Goal: Information Seeking & Learning: Learn about a topic

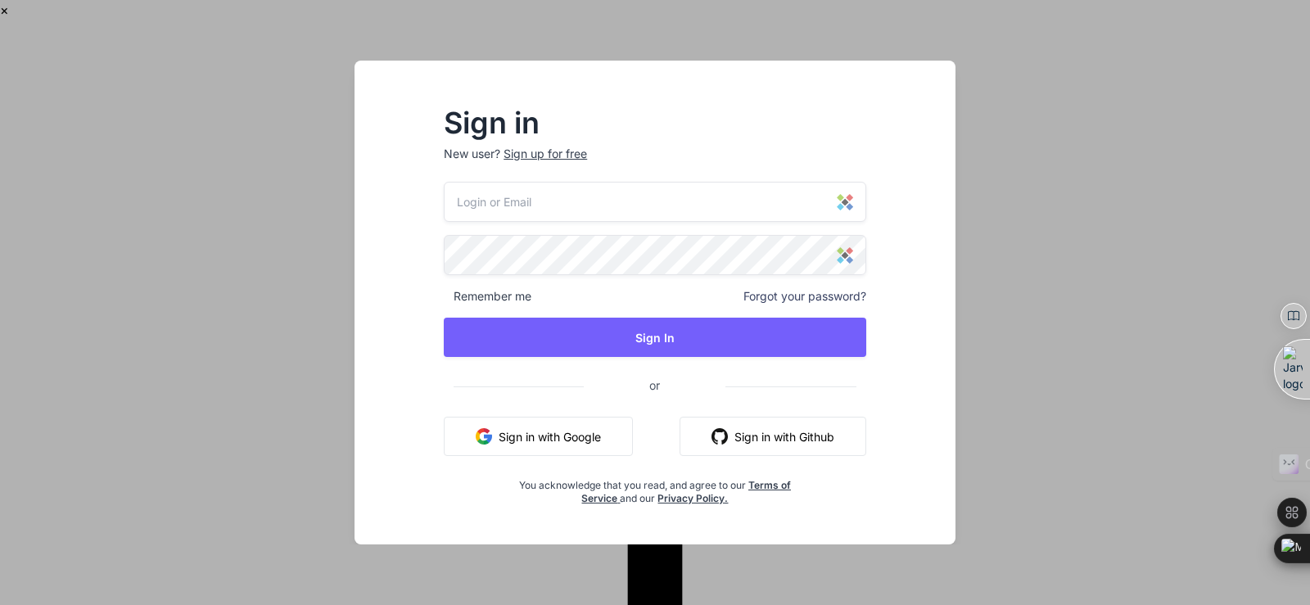
click at [531, 196] on input "email" at bounding box center [655, 202] width 422 height 40
paste input "[EMAIL_ADDRESS][DOMAIN_NAME]"
type input "[EMAIL_ADDRESS][DOMAIN_NAME]"
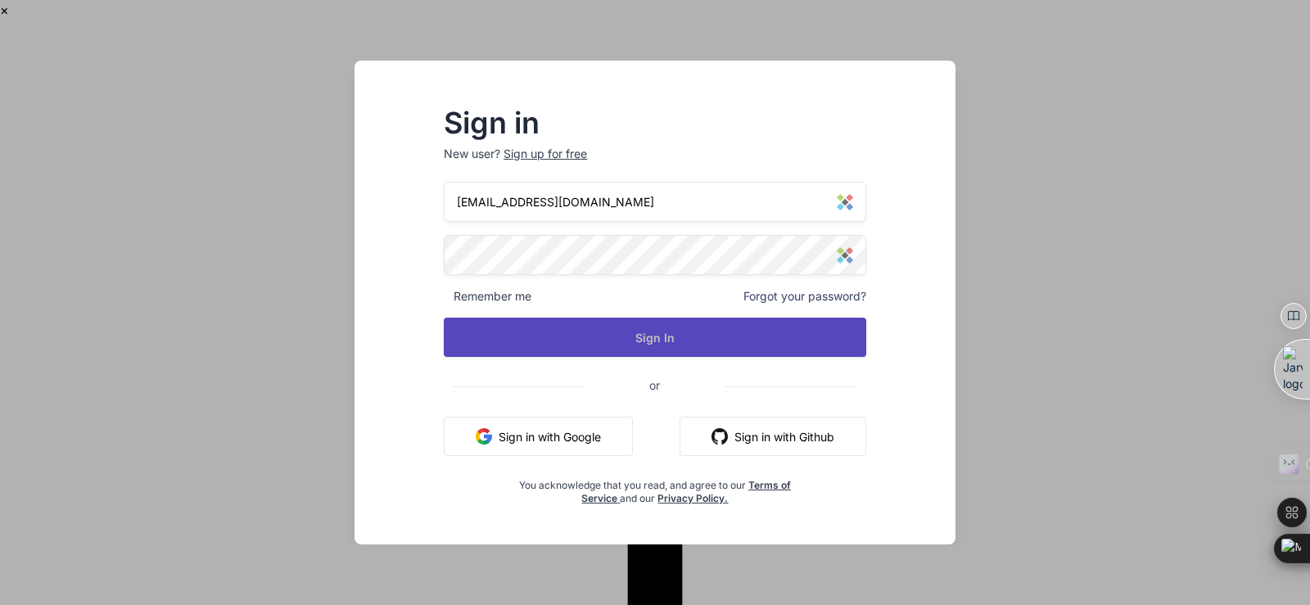
click at [541, 345] on button "Sign In" at bounding box center [655, 337] width 422 height 39
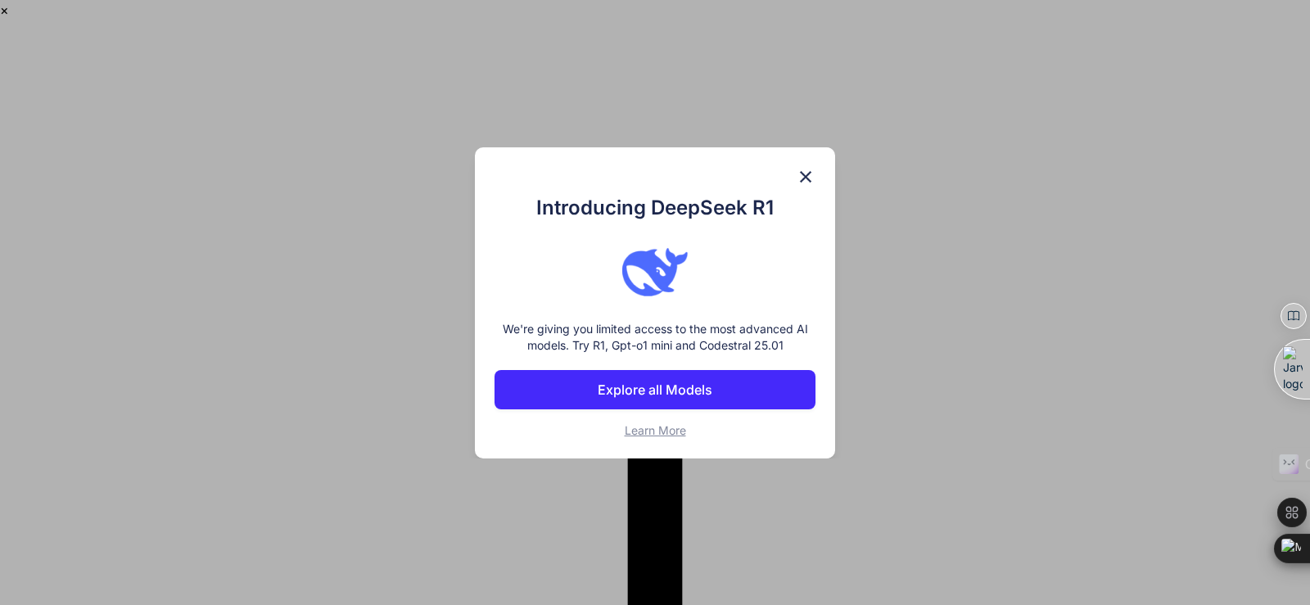
click at [808, 172] on img at bounding box center [806, 177] width 20 height 20
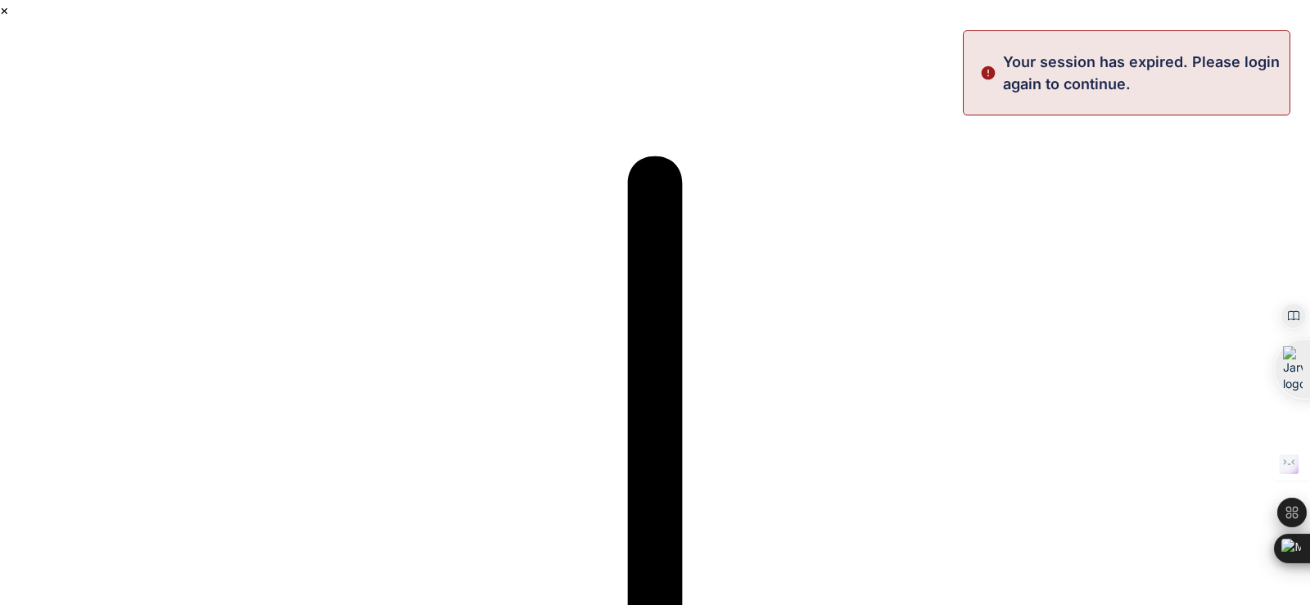
paste textarea
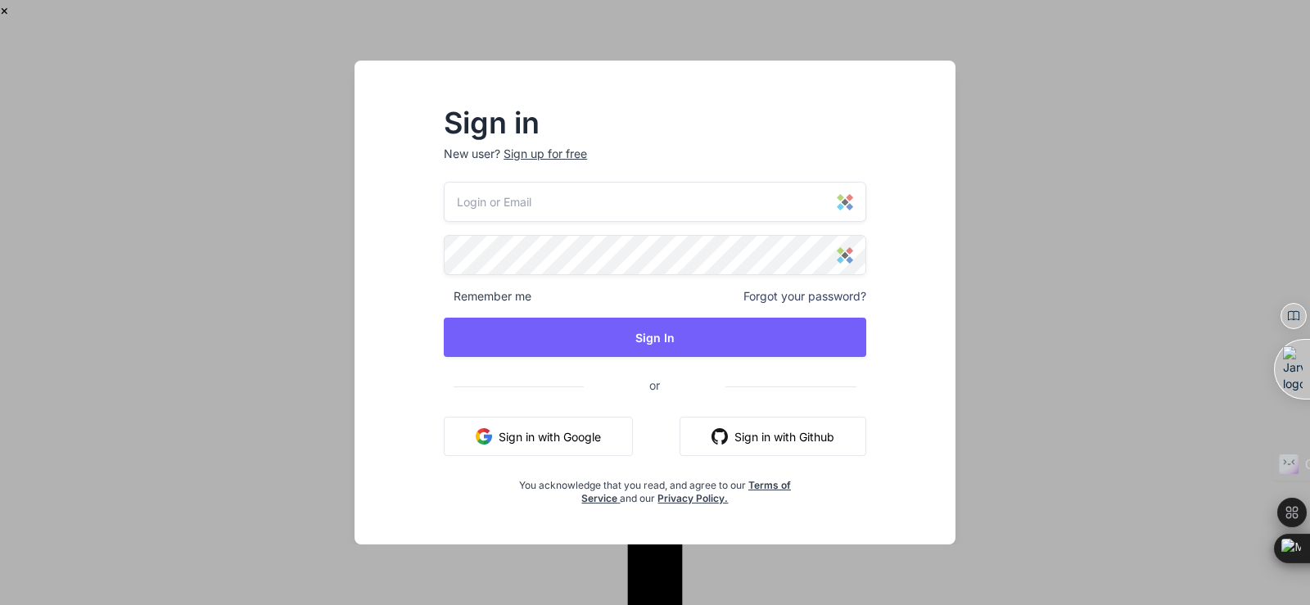
click at [529, 205] on input "email" at bounding box center [655, 202] width 422 height 40
type input "[EMAIL_ADDRESS][DOMAIN_NAME]"
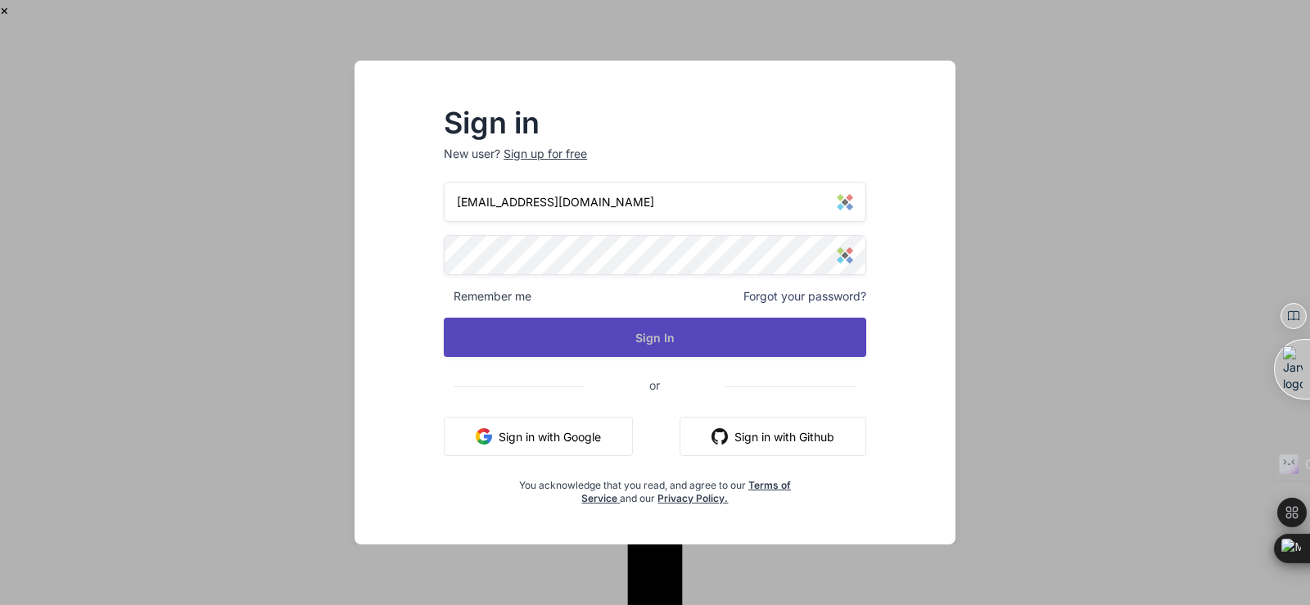
click at [580, 338] on button "Sign In" at bounding box center [655, 337] width 422 height 39
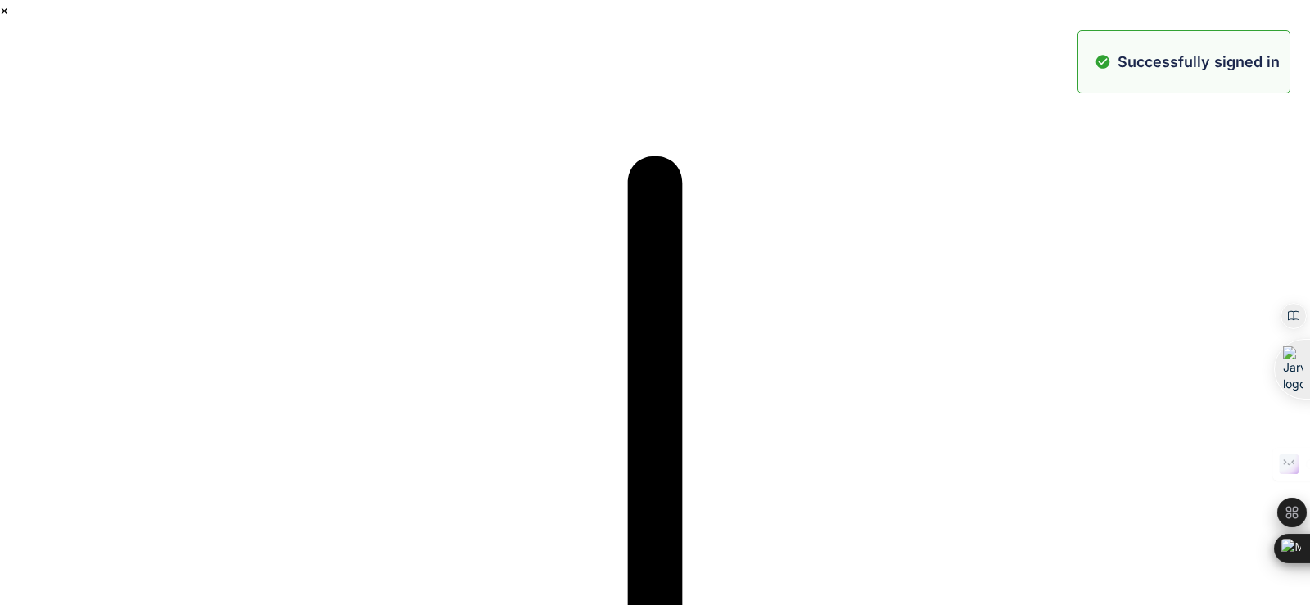
paste textarea "Lor ips dolor sit ame cons adip elitsedd ei tempor incid ut 1896 la et dolo ma …"
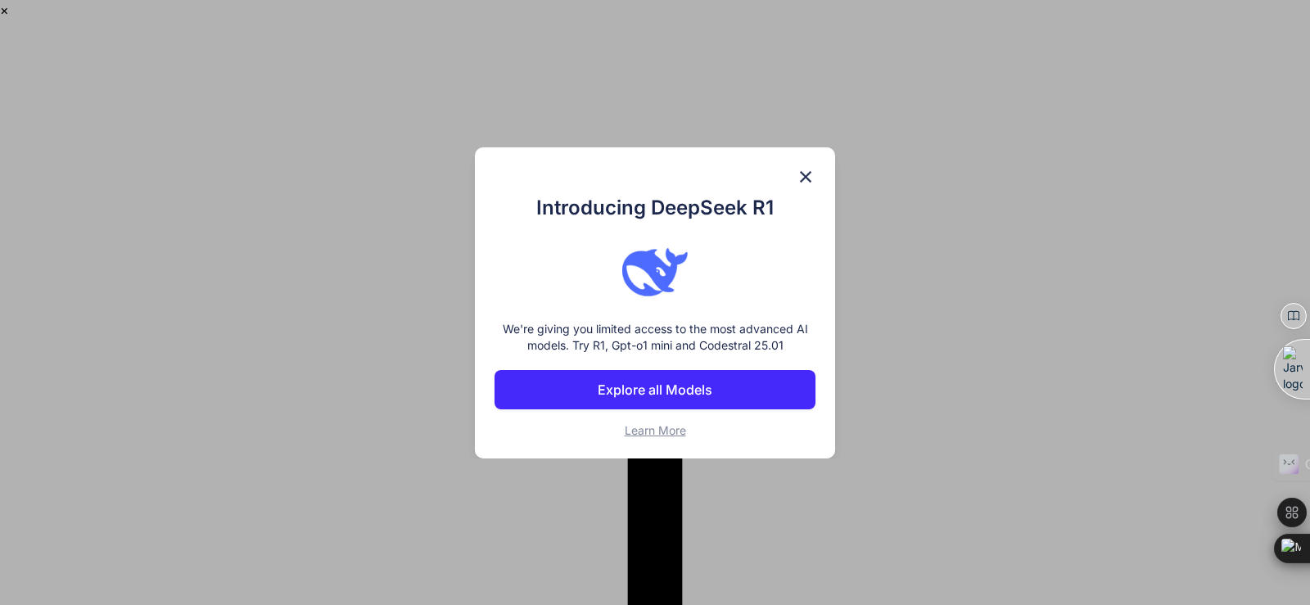
type textarea "Lor ips dolor sit ame cons adip elitsedd ei tempor incid ut 1896 la et dolo ma …"
click at [807, 175] on img at bounding box center [806, 177] width 20 height 20
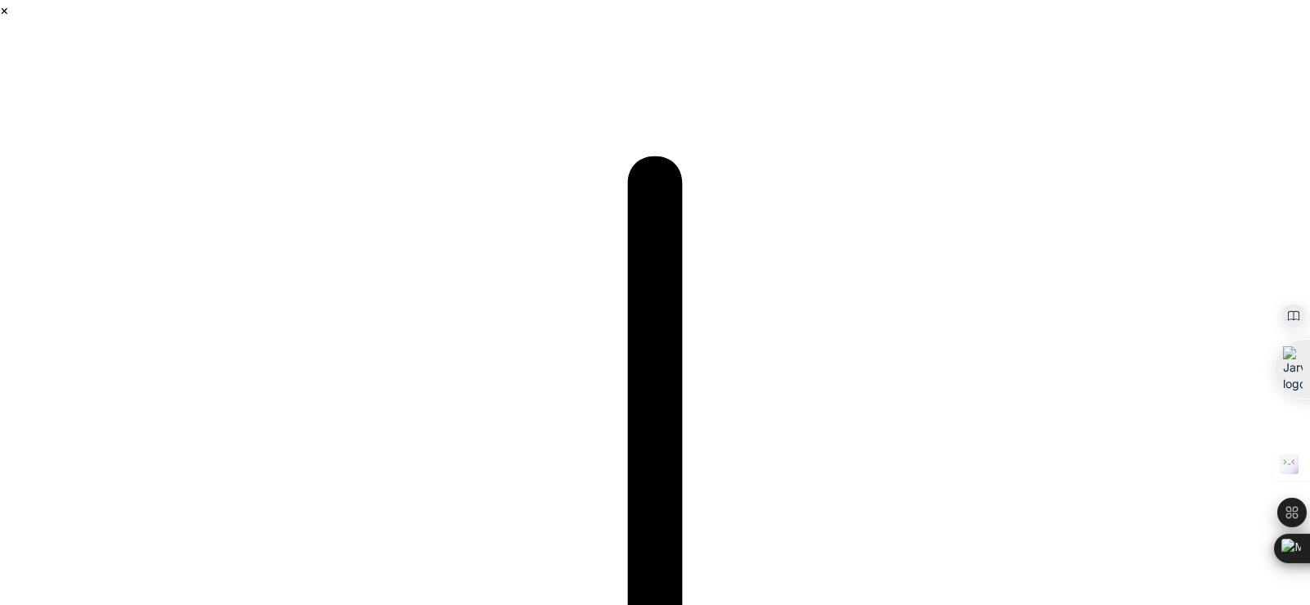
scroll to position [11400, 0]
